Goal: Task Accomplishment & Management: Manage account settings

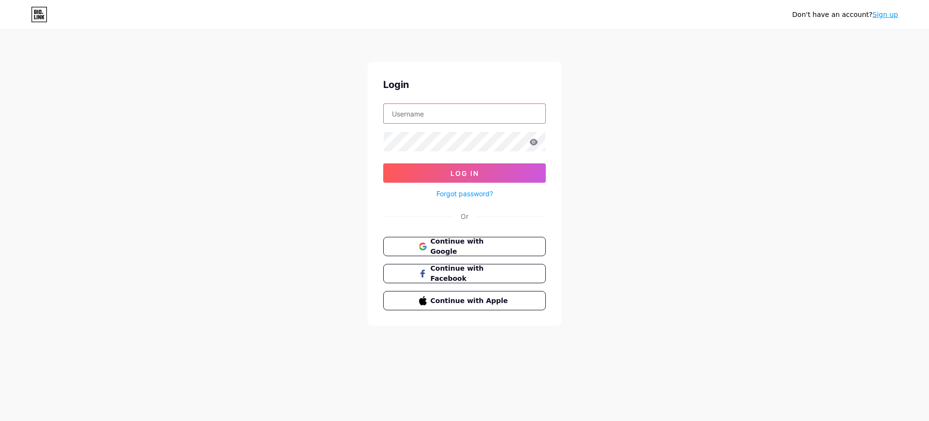
click at [443, 119] on input "text" at bounding box center [465, 113] width 162 height 19
click at [479, 237] on button "Continue with Google" at bounding box center [464, 247] width 165 height 20
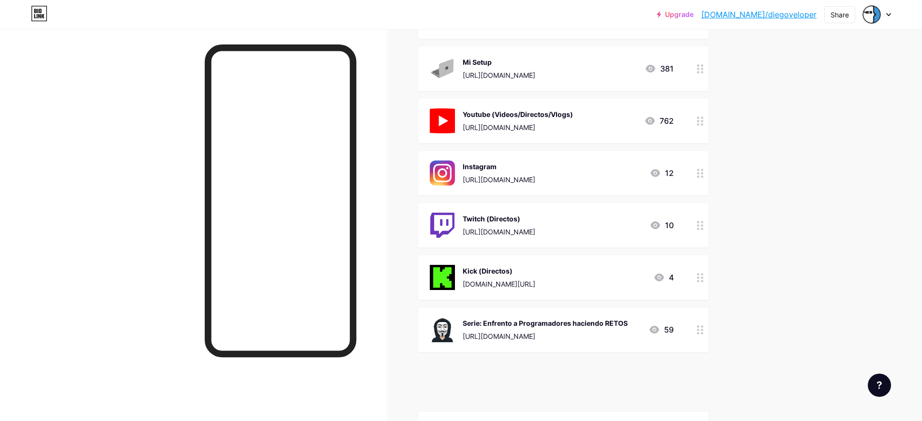
scroll to position [325, 0]
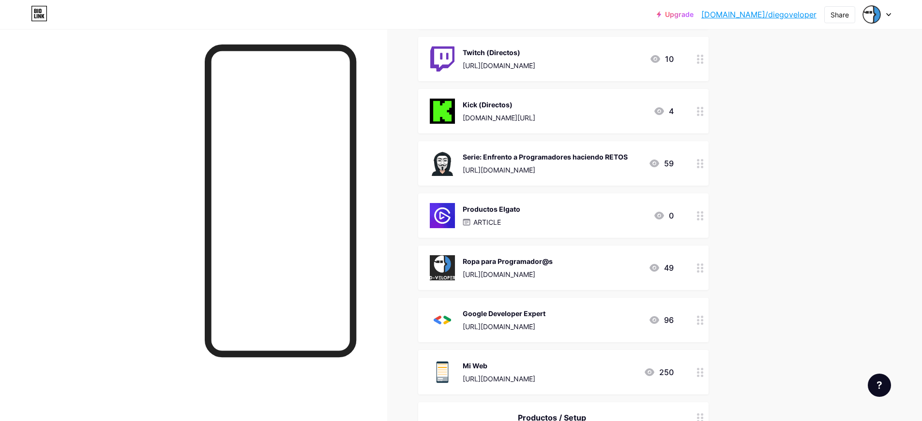
drag, startPoint x: 704, startPoint y: 373, endPoint x: 165, endPoint y: 0, distance: 655.2
